Goal: Transaction & Acquisition: Purchase product/service

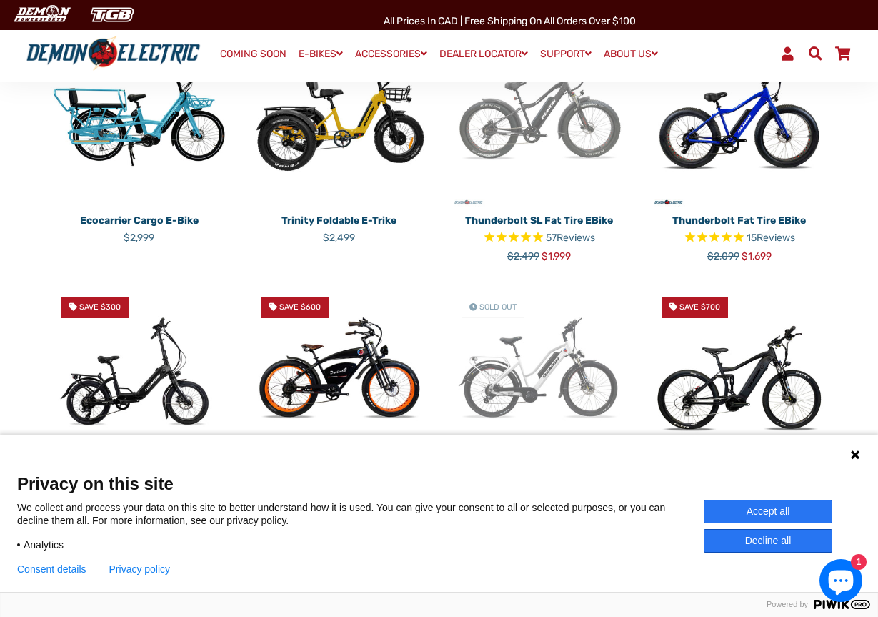
scroll to position [572, 0]
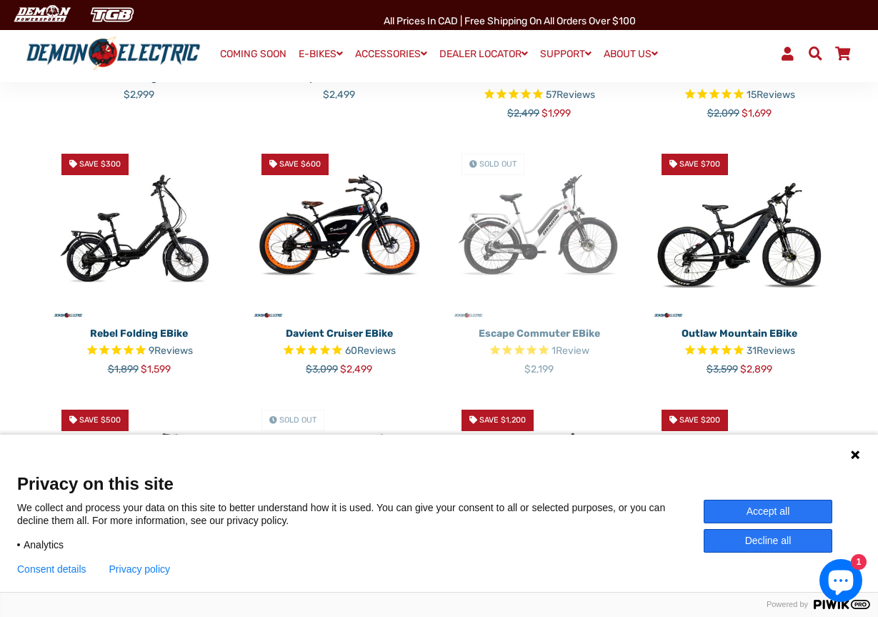
click at [524, 209] on img at bounding box center [539, 231] width 179 height 179
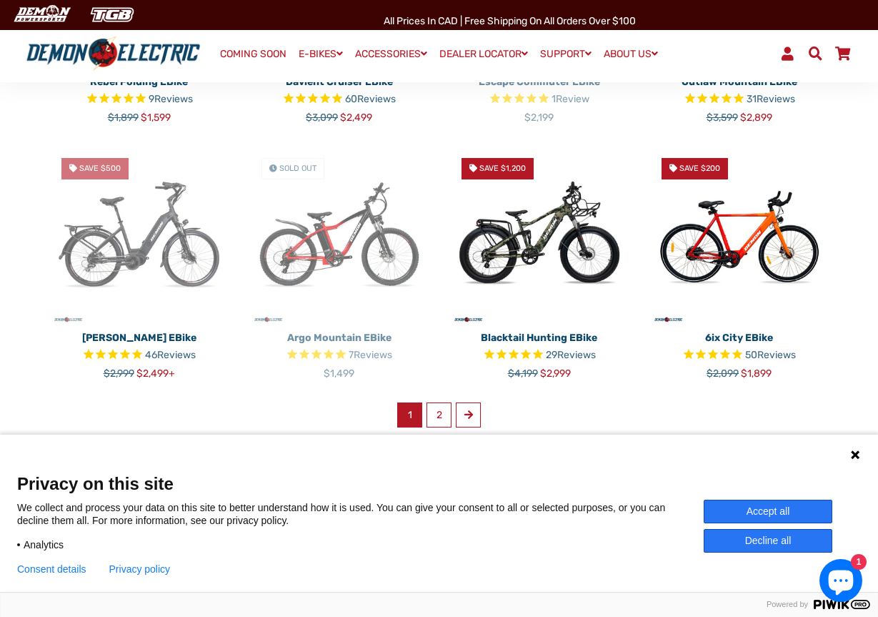
scroll to position [857, 0]
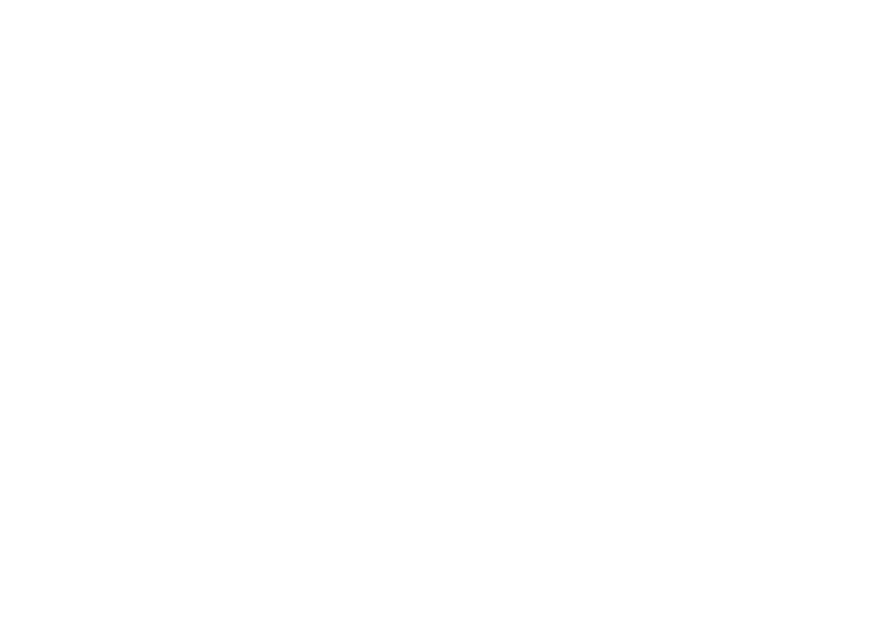
select select "******"
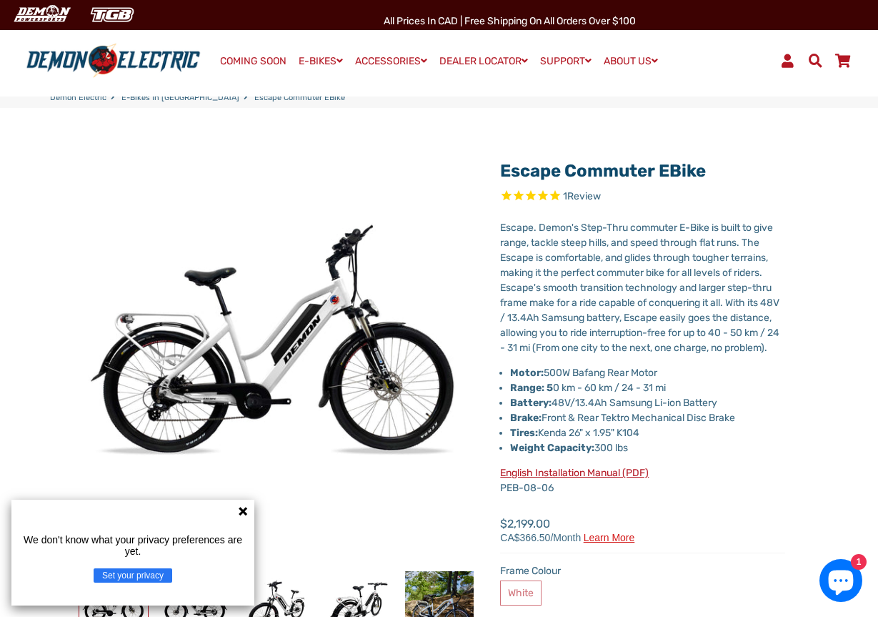
click at [241, 512] on icon at bounding box center [243, 511] width 9 height 9
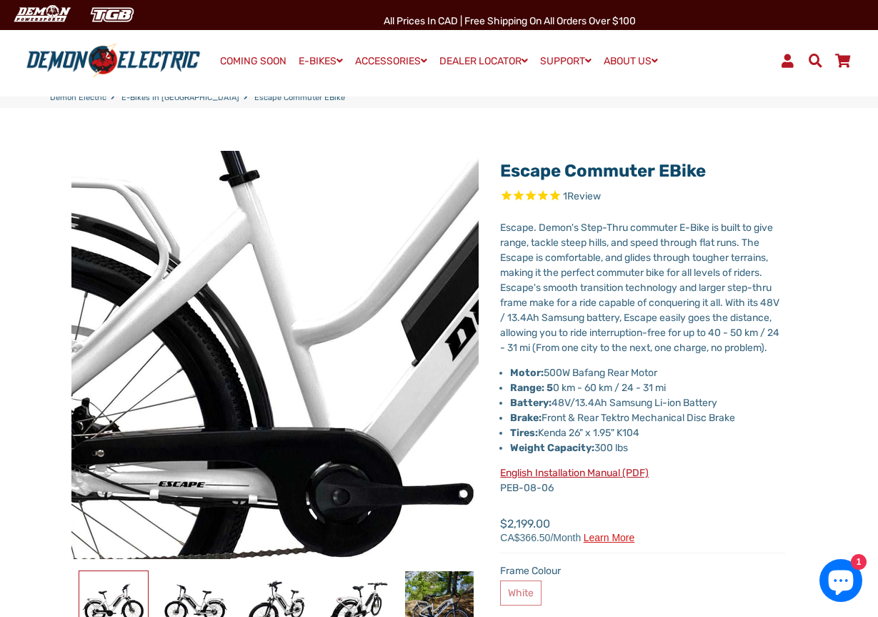
click at [220, 366] on img at bounding box center [417, 327] width 1463 height 1463
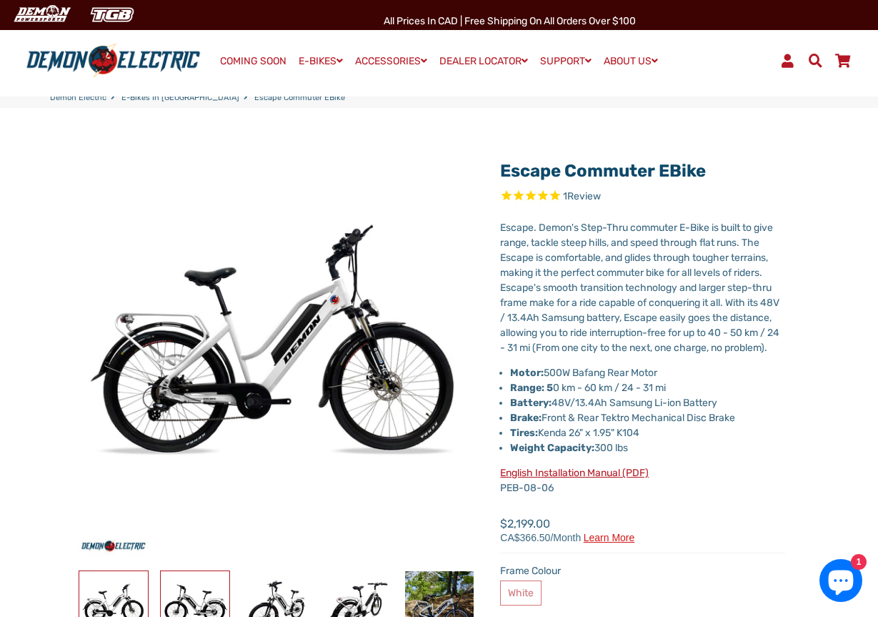
click at [200, 597] on img at bounding box center [195, 605] width 69 height 69
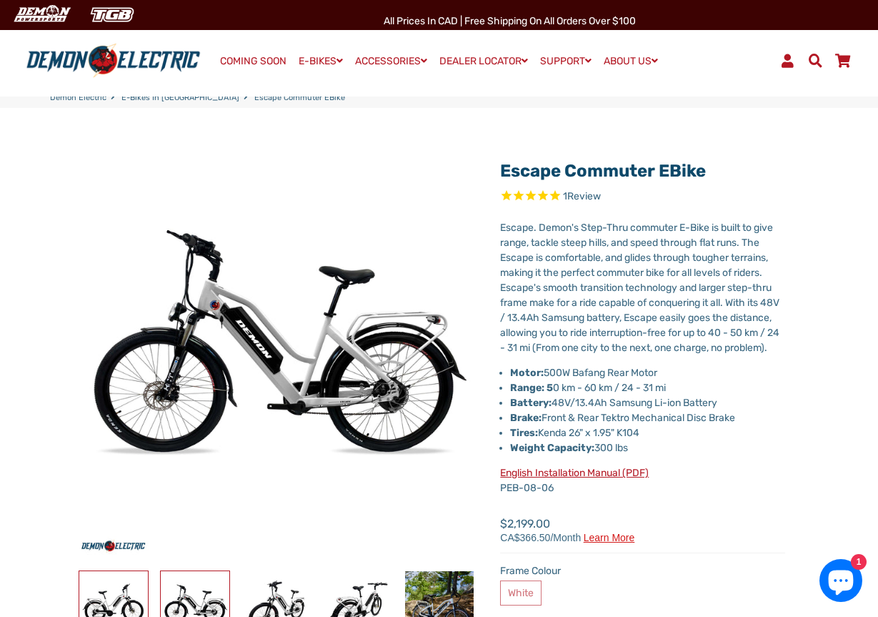
click at [119, 604] on img at bounding box center [113, 605] width 69 height 69
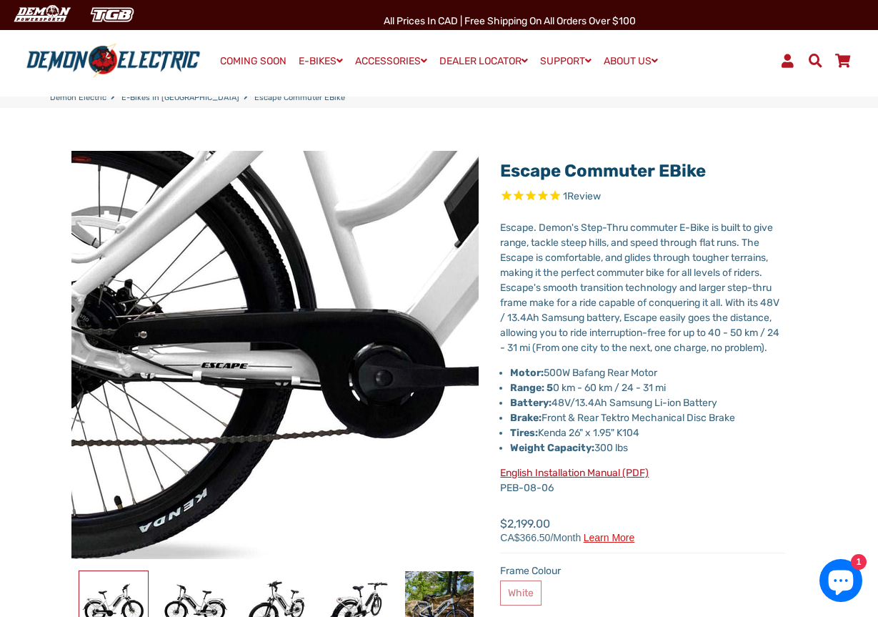
click at [204, 412] on img at bounding box center [459, 208] width 1463 height 1463
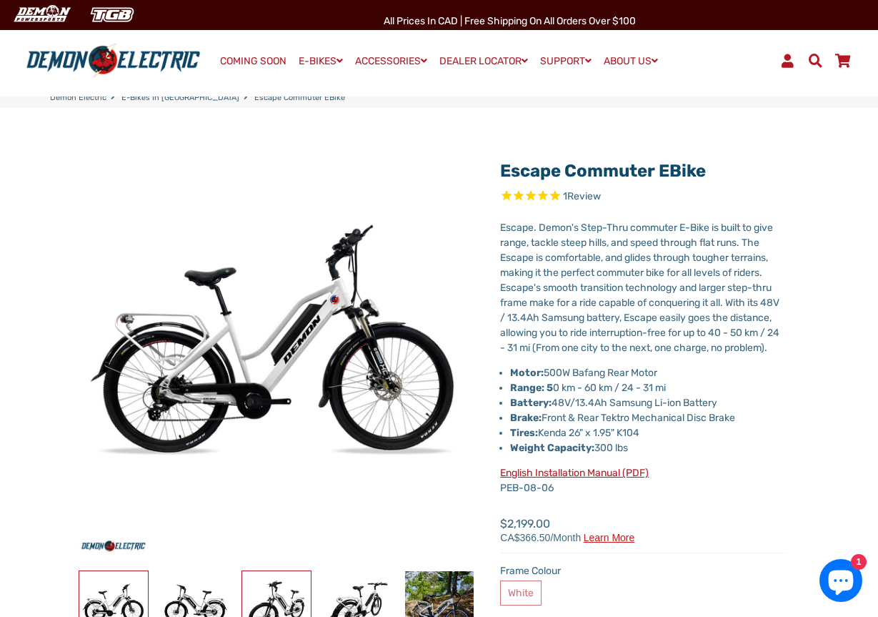
click at [279, 588] on img at bounding box center [276, 605] width 69 height 69
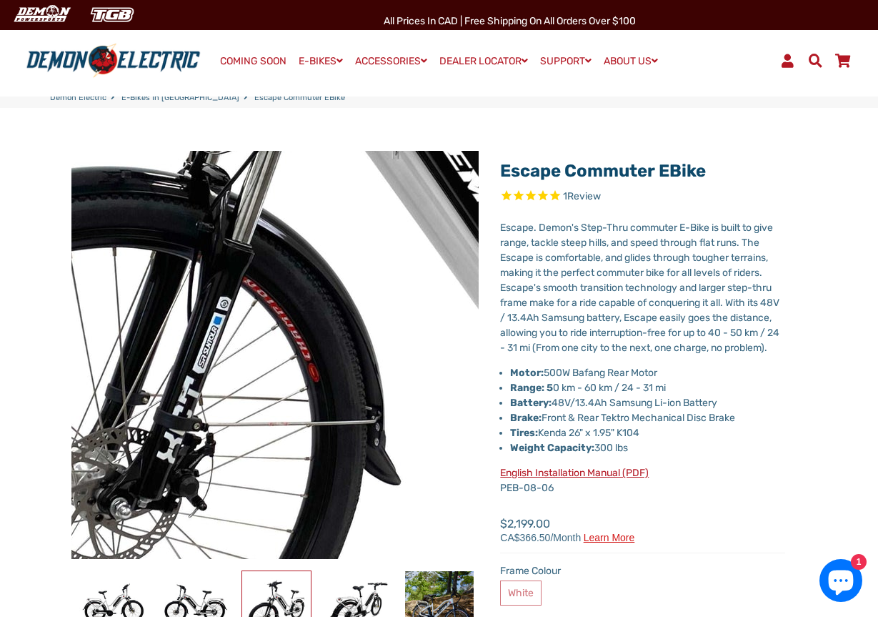
click at [249, 402] on img at bounding box center [343, 232] width 1463 height 1463
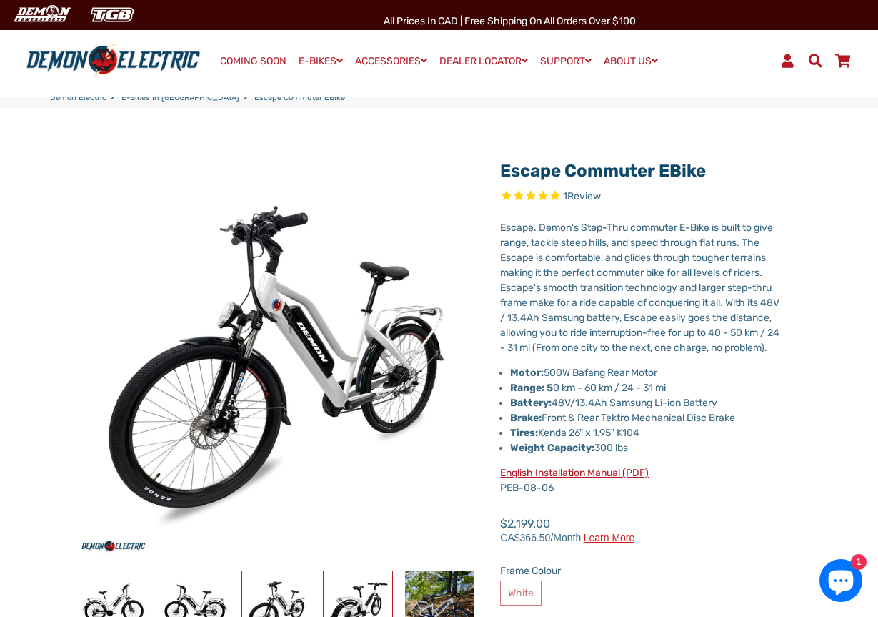
click at [359, 594] on img at bounding box center [358, 605] width 69 height 69
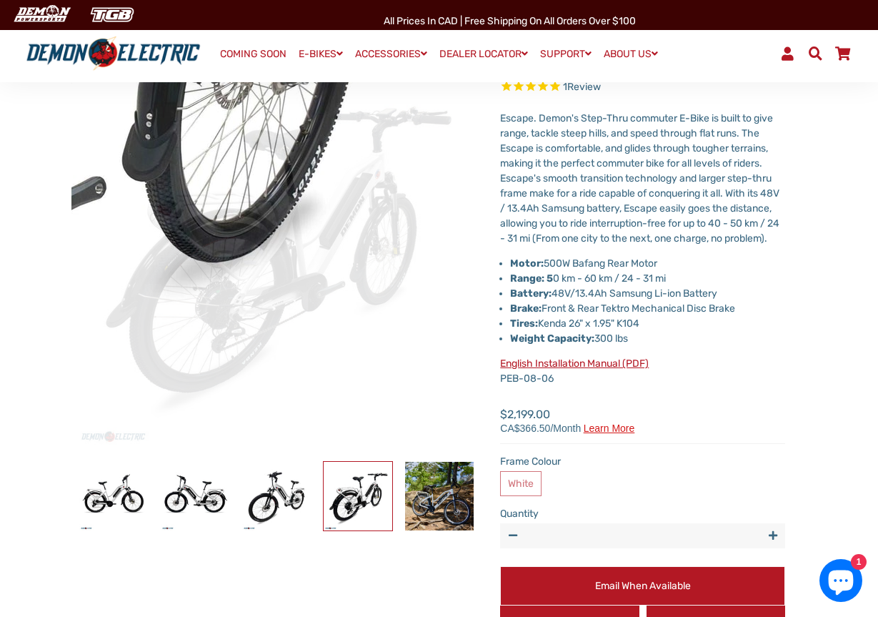
scroll to position [143, 0]
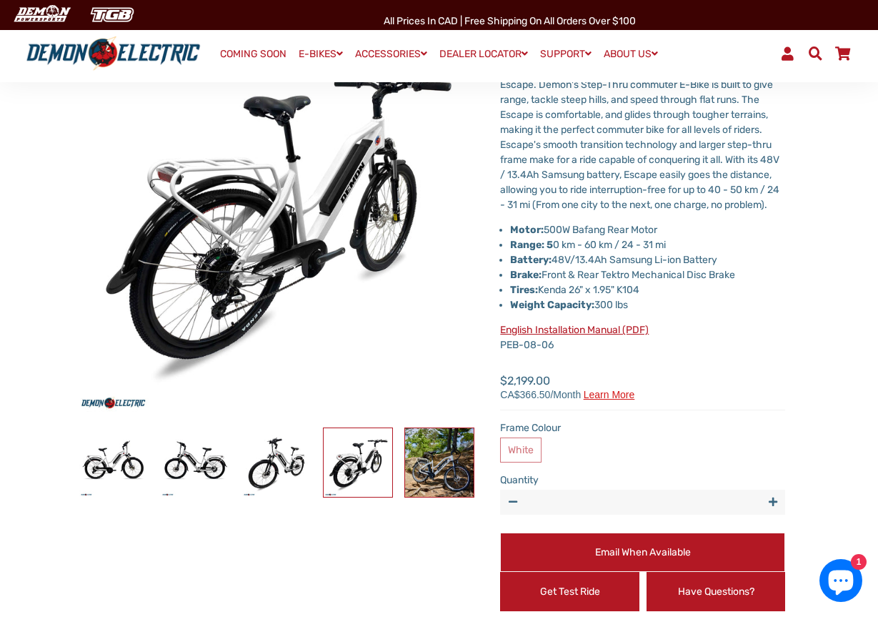
click at [448, 467] on img at bounding box center [439, 462] width 69 height 69
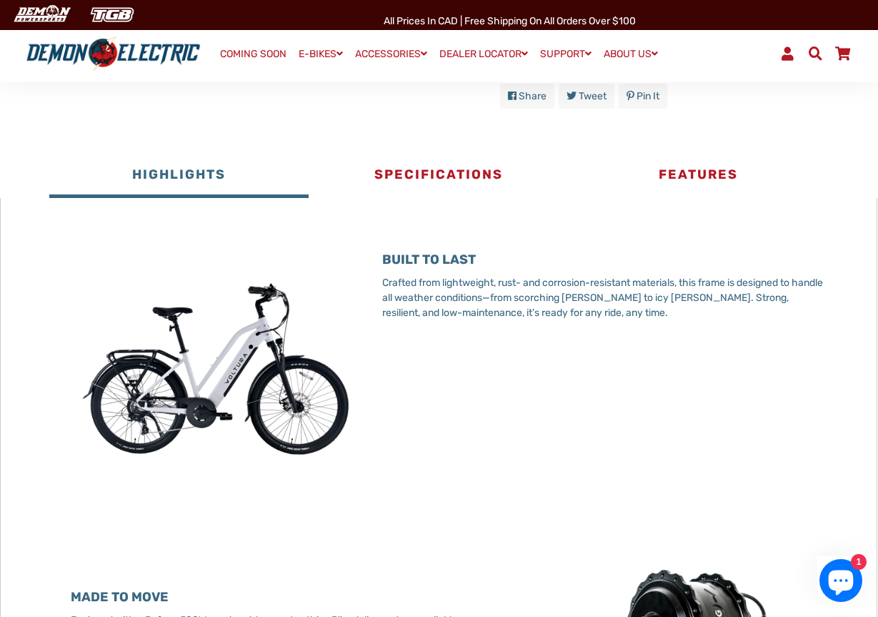
scroll to position [715, 0]
